Goal: Task Accomplishment & Management: Use online tool/utility

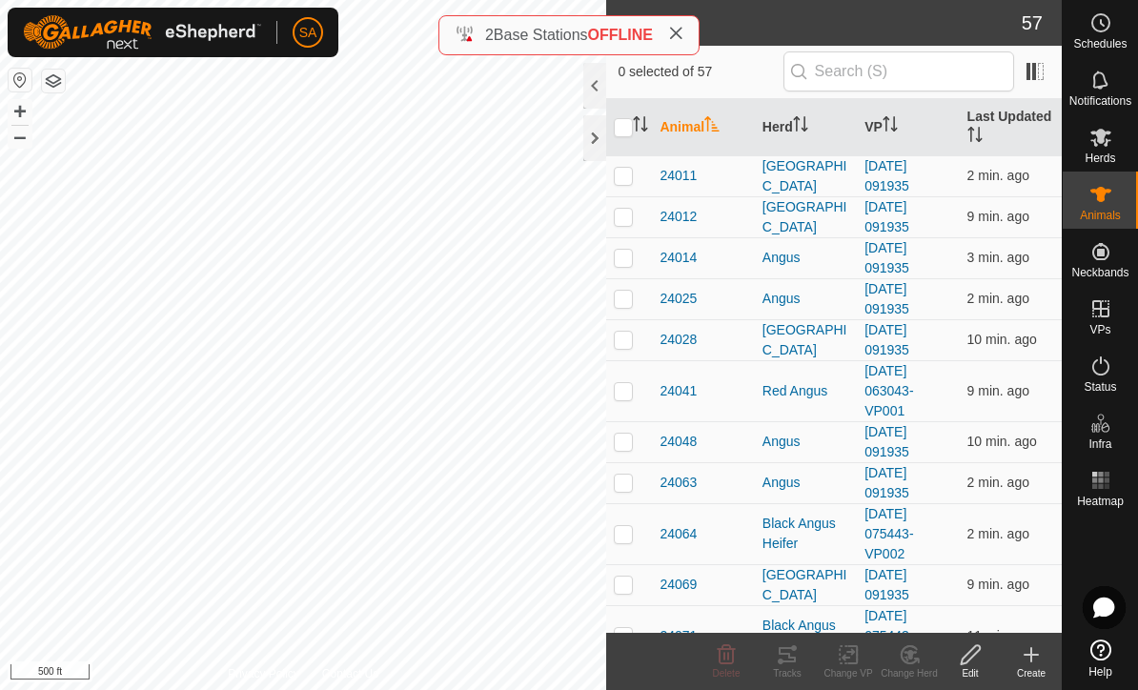
click at [583, 143] on div at bounding box center [594, 138] width 23 height 46
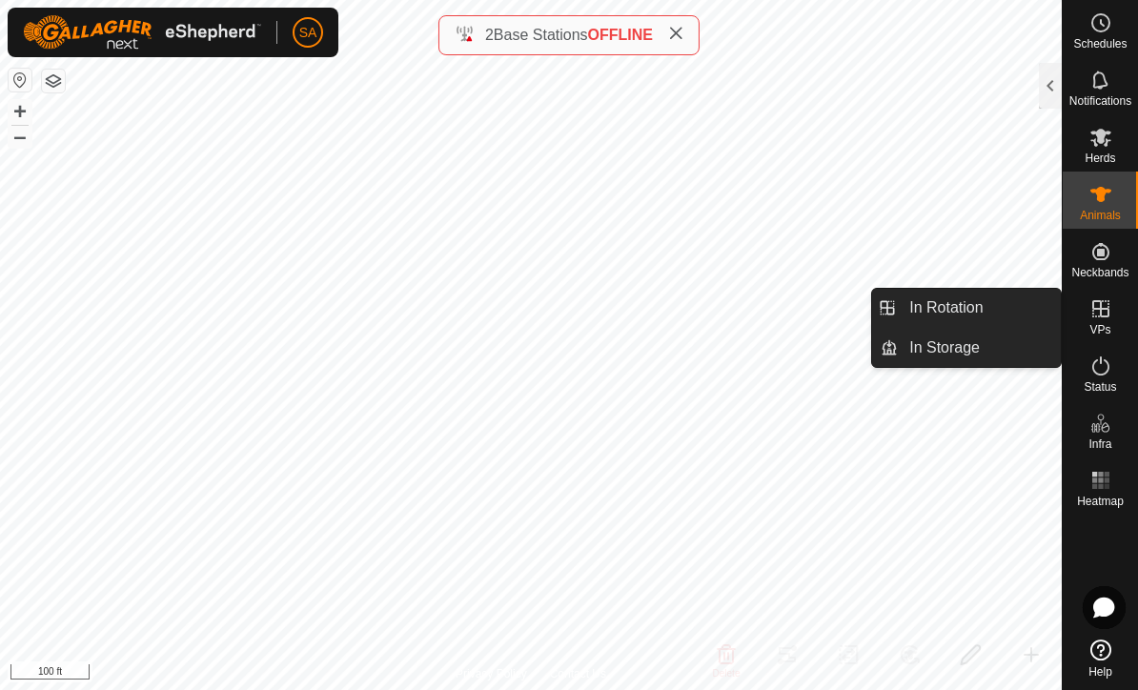
click at [1019, 299] on link "In Rotation" at bounding box center [979, 308] width 163 height 38
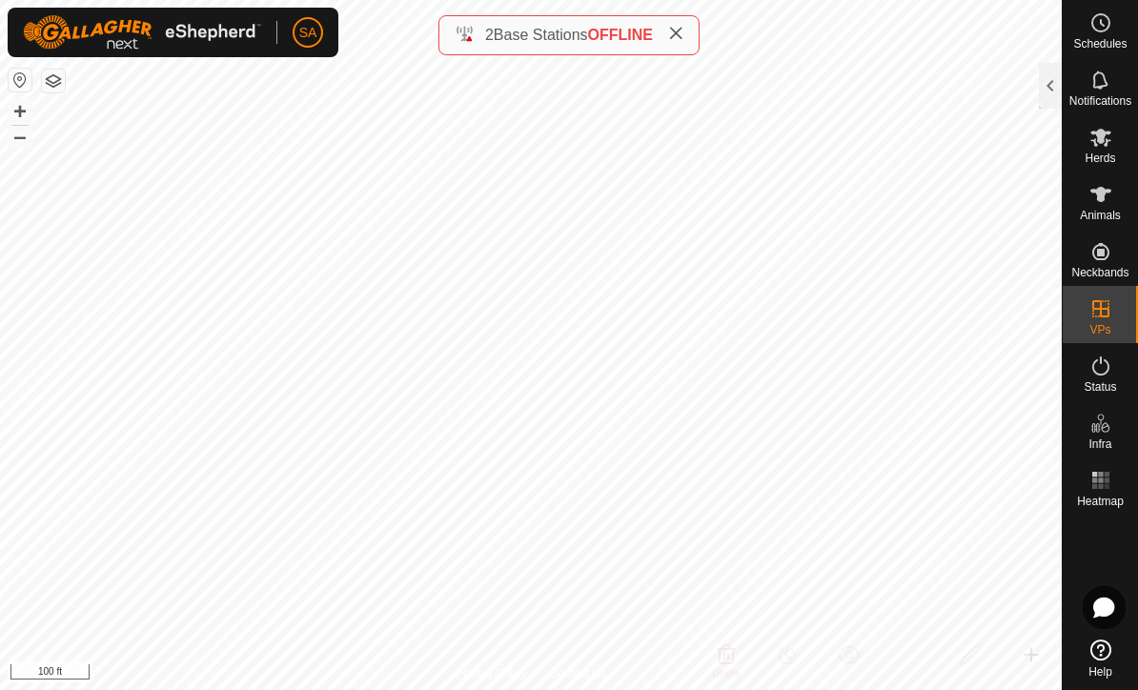
click at [1045, 79] on div at bounding box center [1050, 86] width 23 height 46
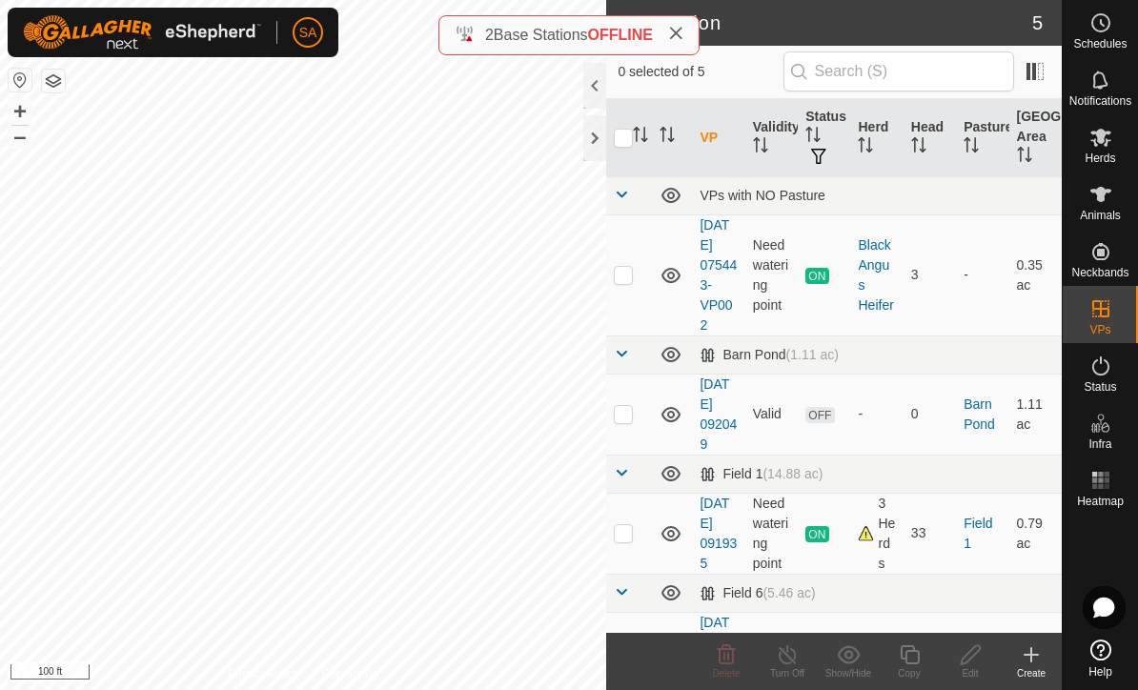
click at [630, 409] on p-checkbox at bounding box center [623, 413] width 19 height 15
checkbox input "true"
click at [970, 663] on icon at bounding box center [971, 654] width 24 height 23
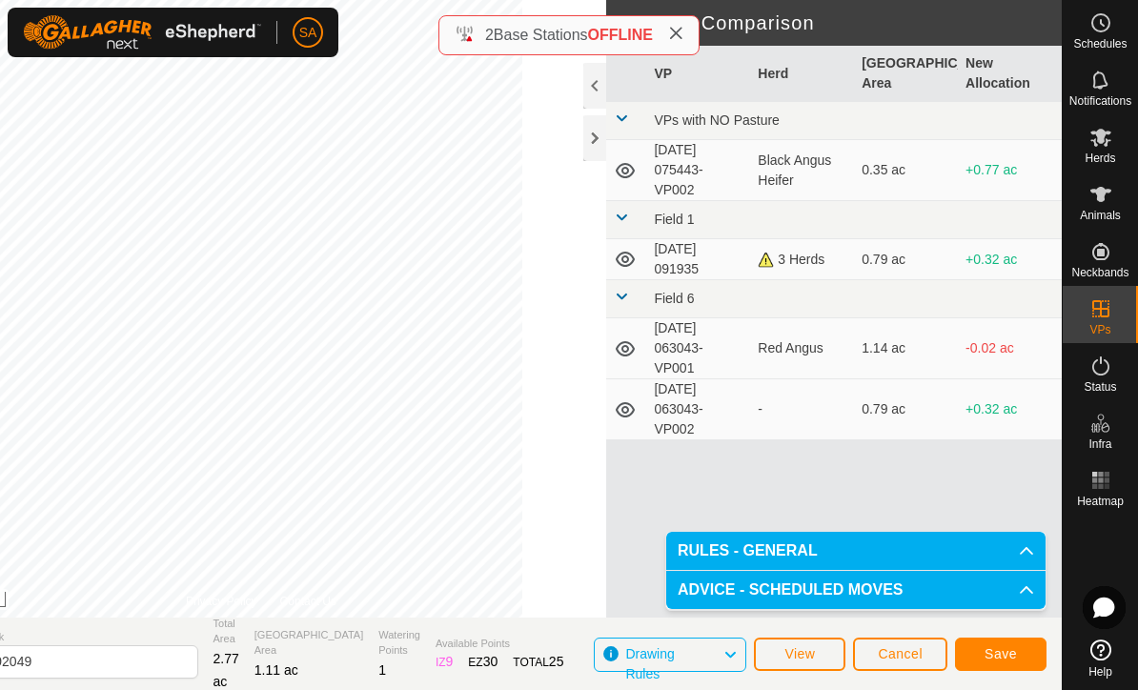
click at [1002, 654] on span "Save" at bounding box center [1000, 653] width 32 height 15
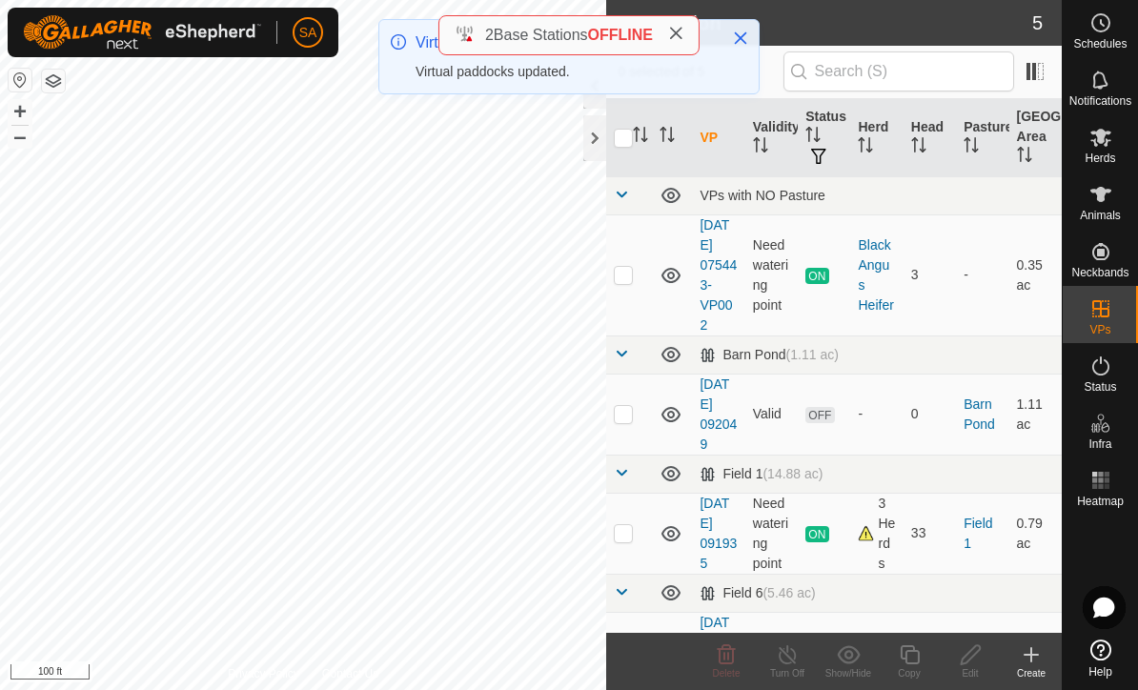
click at [636, 418] on td at bounding box center [629, 414] width 46 height 81
checkbox input "true"
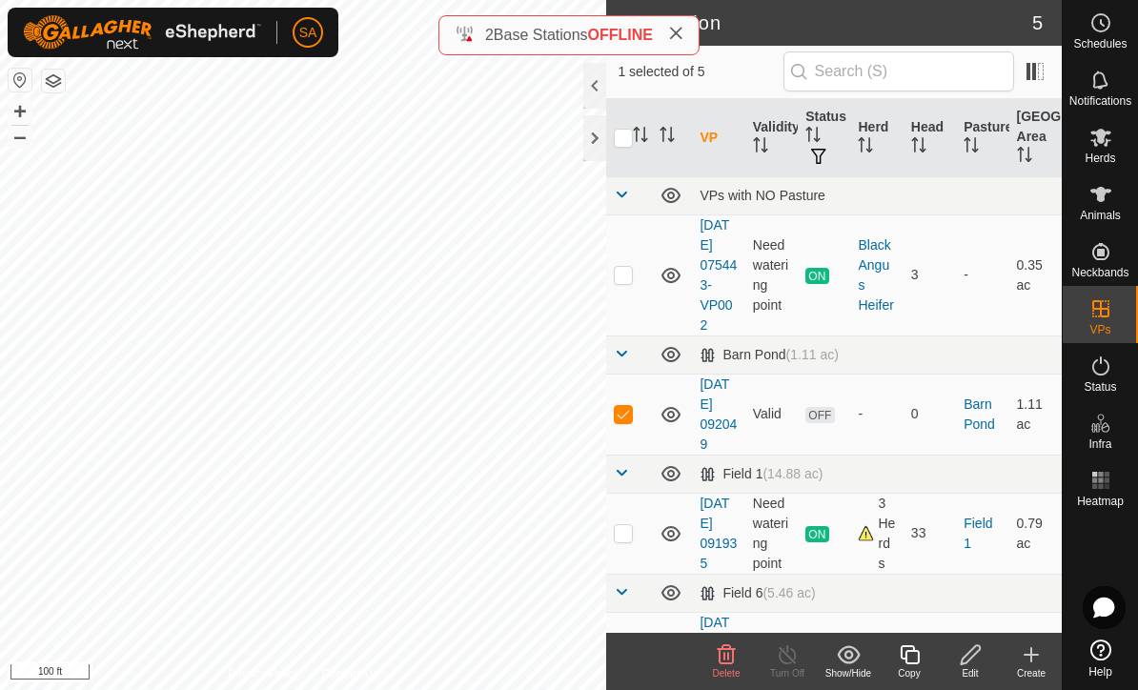
click at [590, 140] on div at bounding box center [594, 138] width 23 height 46
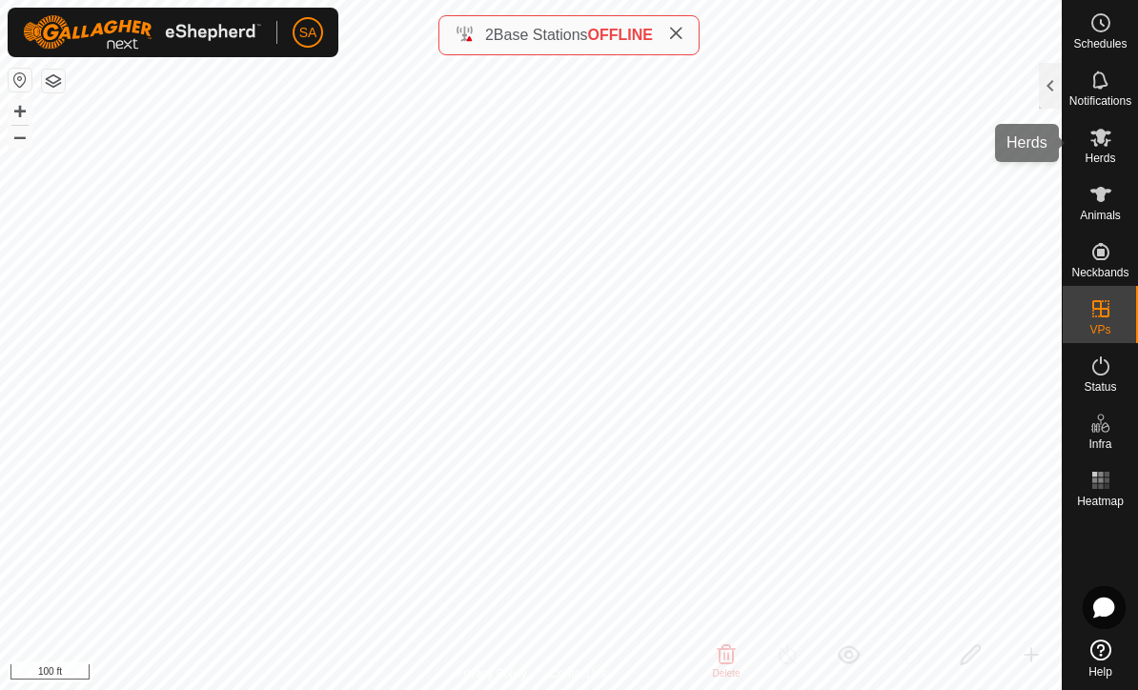
click at [1114, 143] on es-mob-svg-icon at bounding box center [1101, 137] width 34 height 30
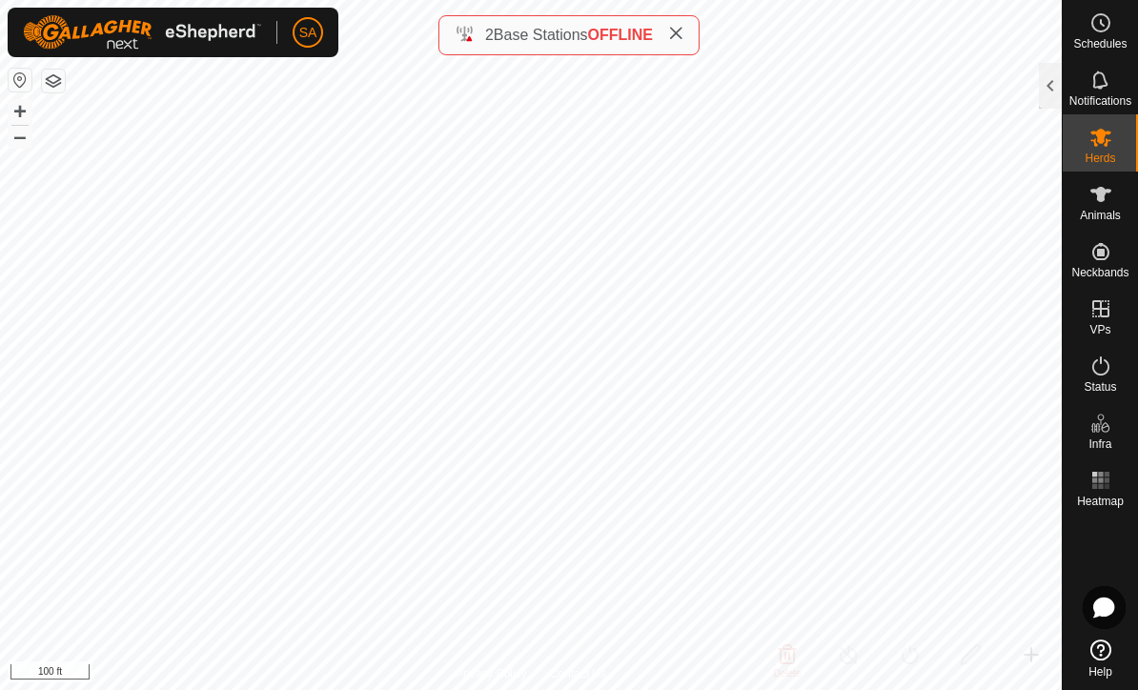
click at [1041, 79] on div at bounding box center [1050, 86] width 23 height 46
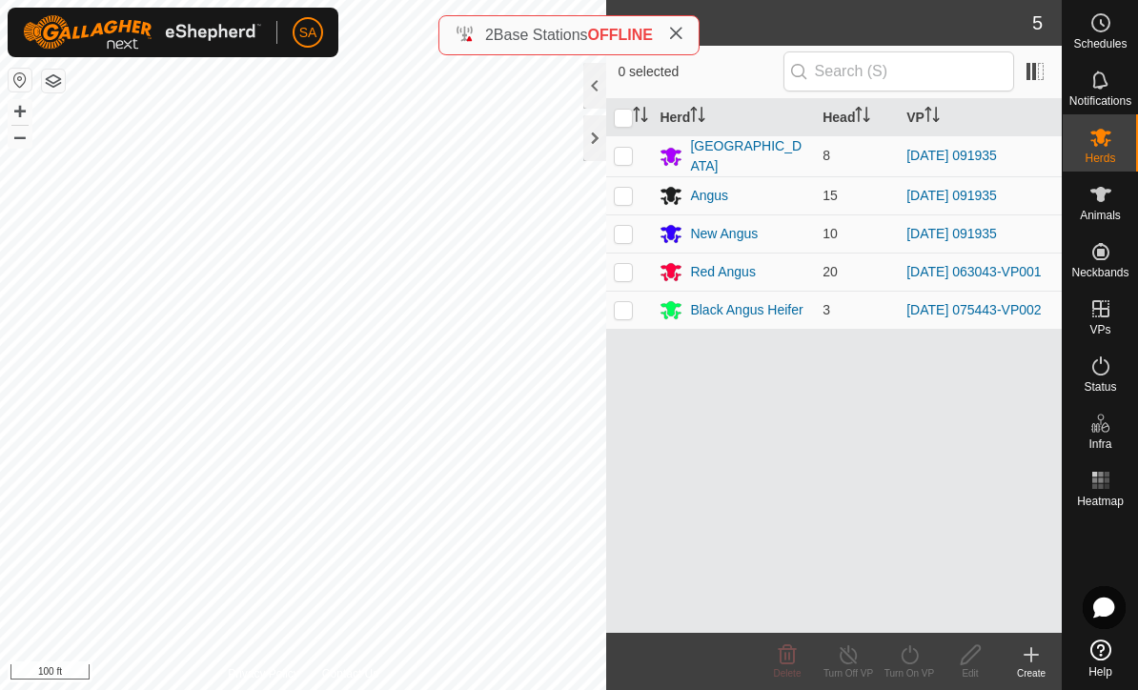
click at [619, 154] on p-checkbox at bounding box center [623, 155] width 19 height 15
checkbox input "true"
click at [625, 200] on p-checkbox at bounding box center [623, 195] width 19 height 15
checkbox input "true"
click at [626, 232] on p-checkbox at bounding box center [623, 233] width 19 height 15
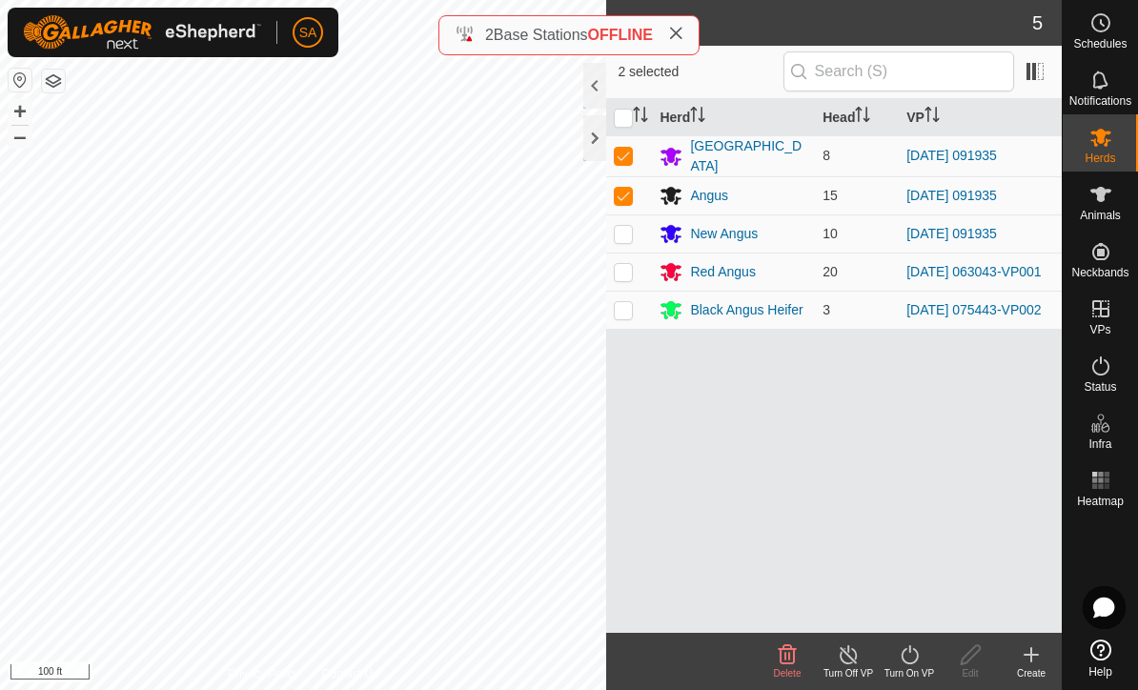
checkbox input "true"
click at [914, 673] on div "Turn On VP" at bounding box center [909, 673] width 61 height 14
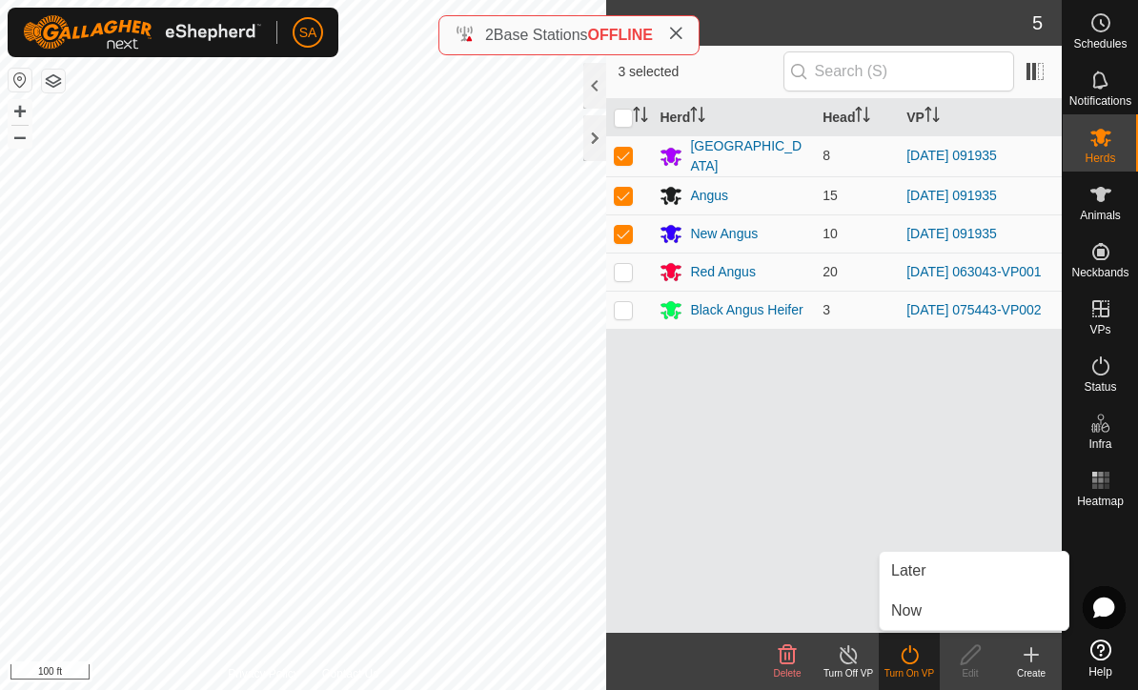
click at [920, 609] on span "Now" at bounding box center [906, 610] width 30 height 23
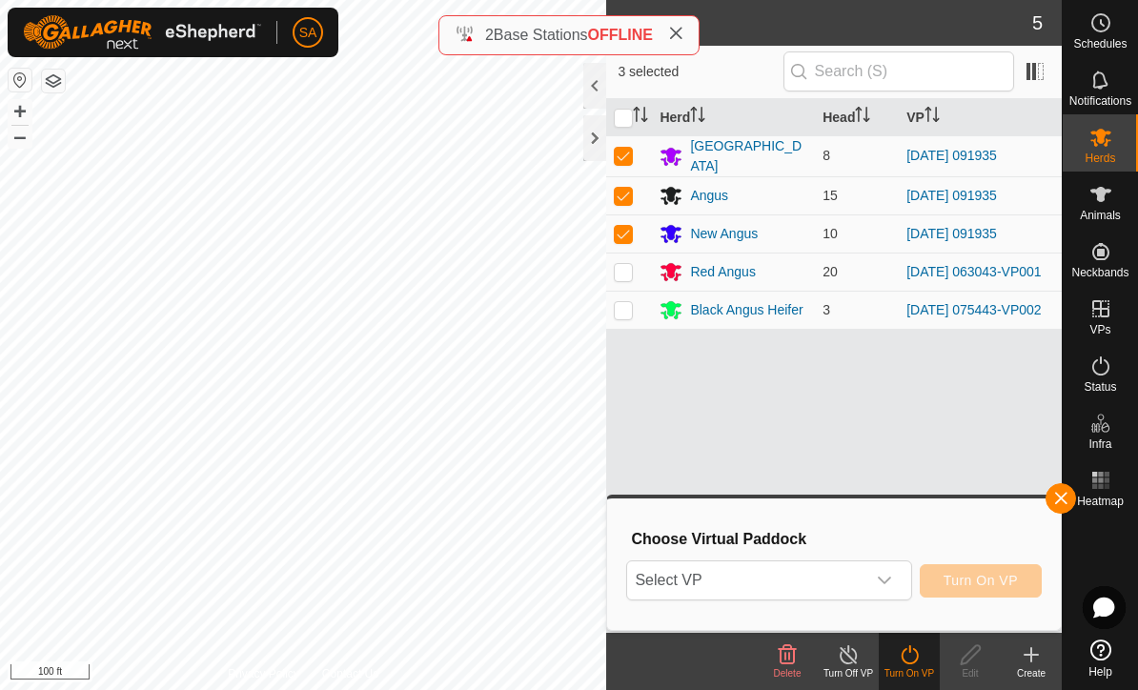
click at [876, 571] on div "dropdown trigger" at bounding box center [884, 580] width 38 height 38
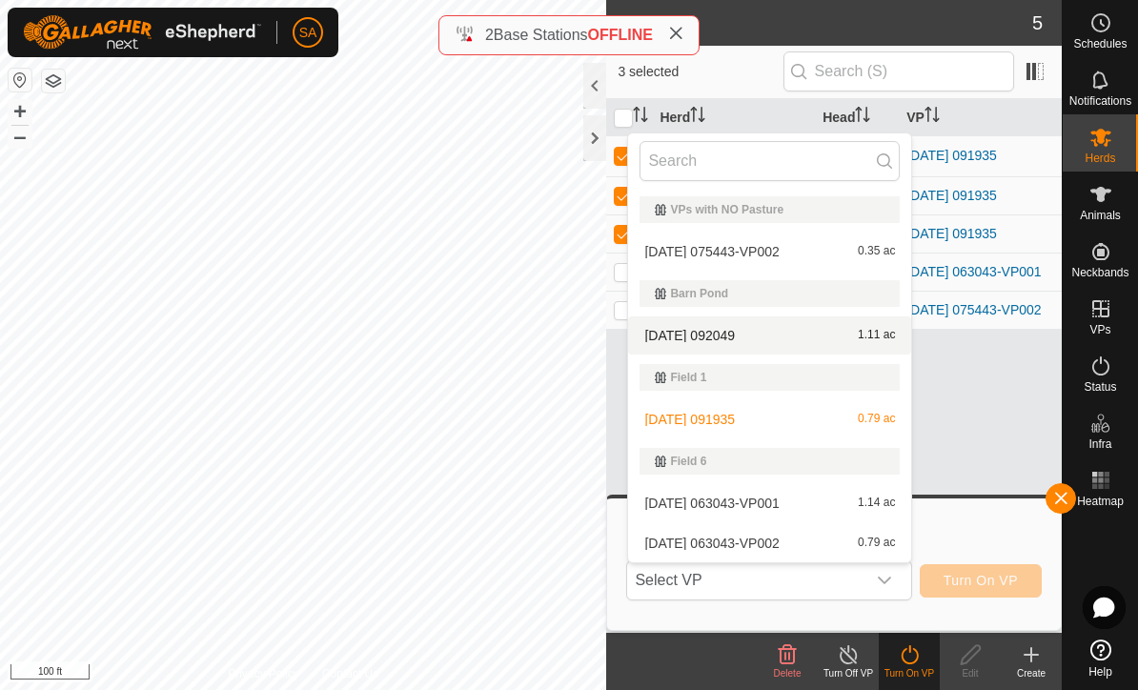
click at [762, 331] on div "[DATE] 092049 1.11 ac" at bounding box center [769, 335] width 260 height 23
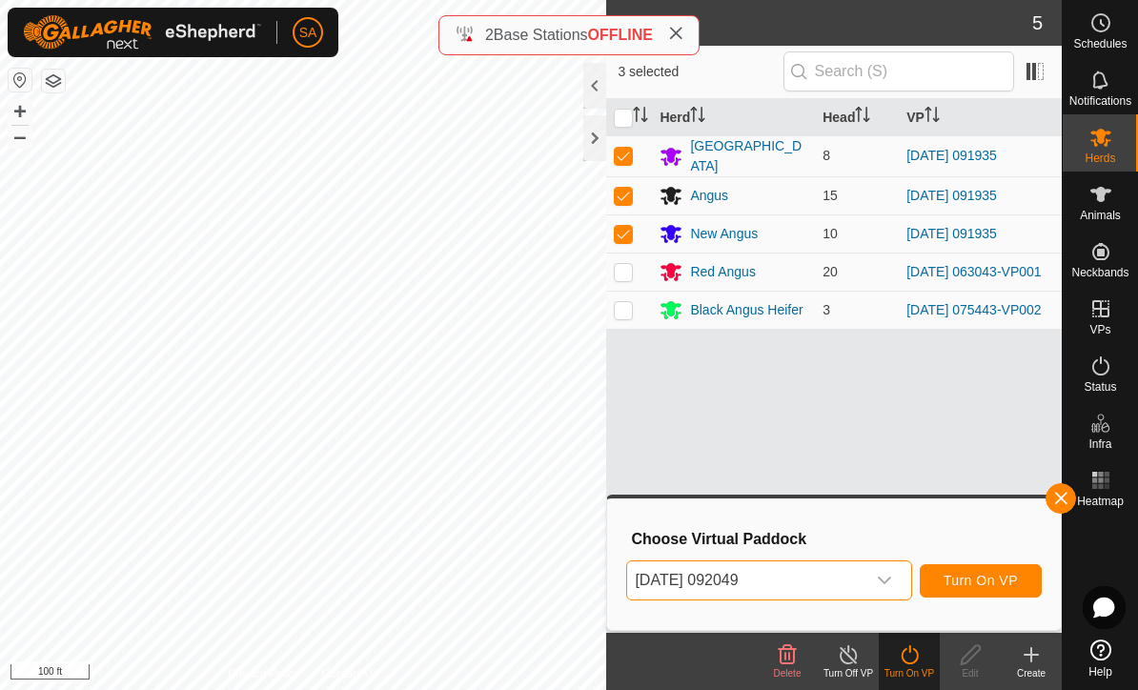
click at [974, 584] on span "Turn On VP" at bounding box center [980, 580] width 74 height 15
